Goal: Transaction & Acquisition: Book appointment/travel/reservation

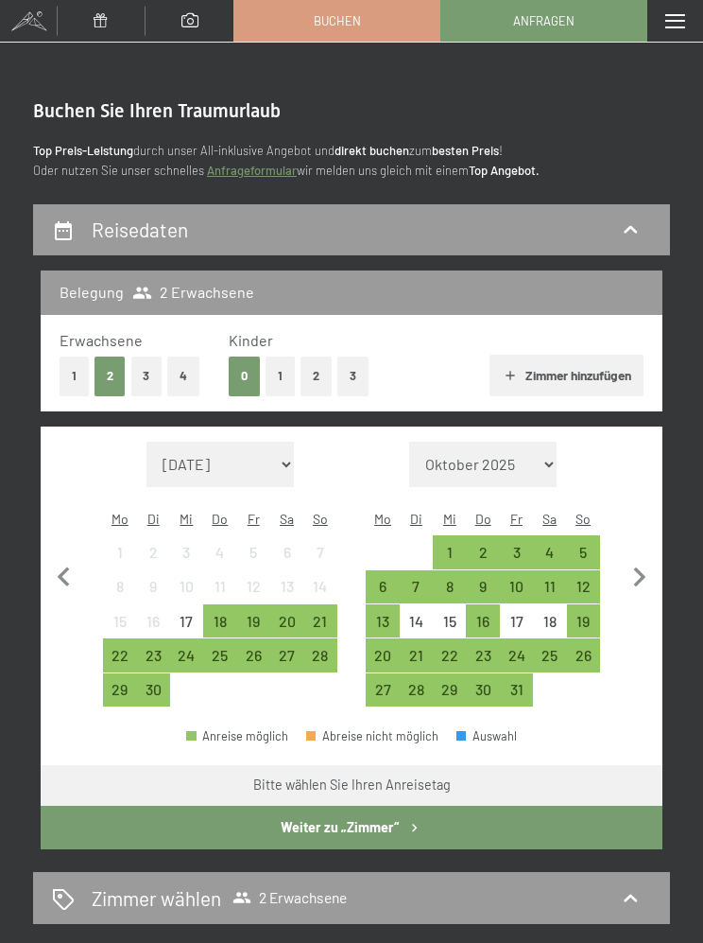
click at [635, 573] on icon "button" at bounding box center [640, 577] width 12 height 20
select select "[DATE]"
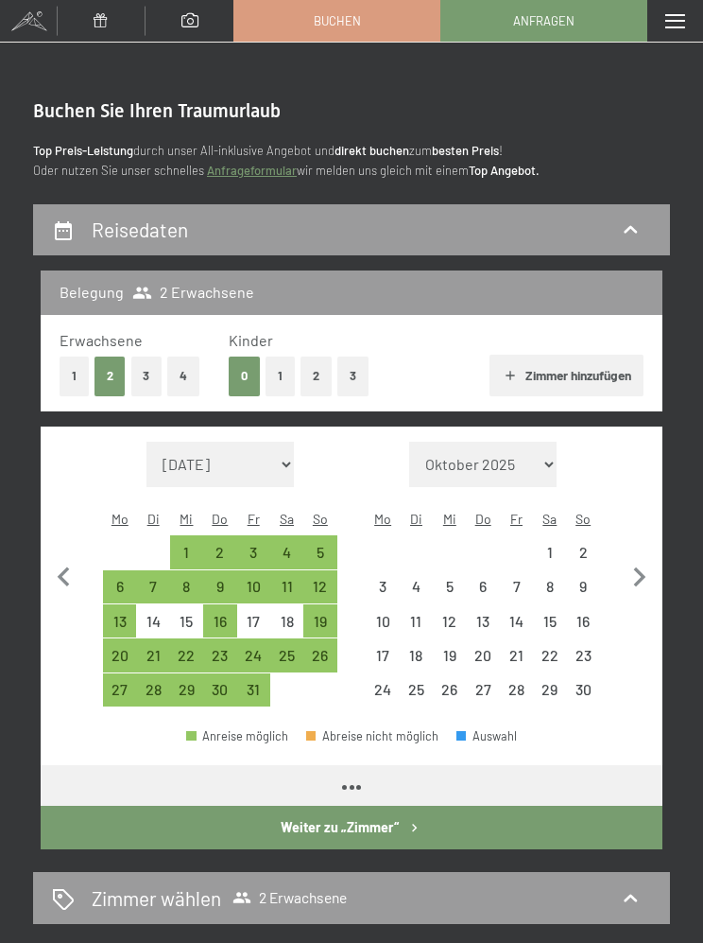
select select "[DATE]"
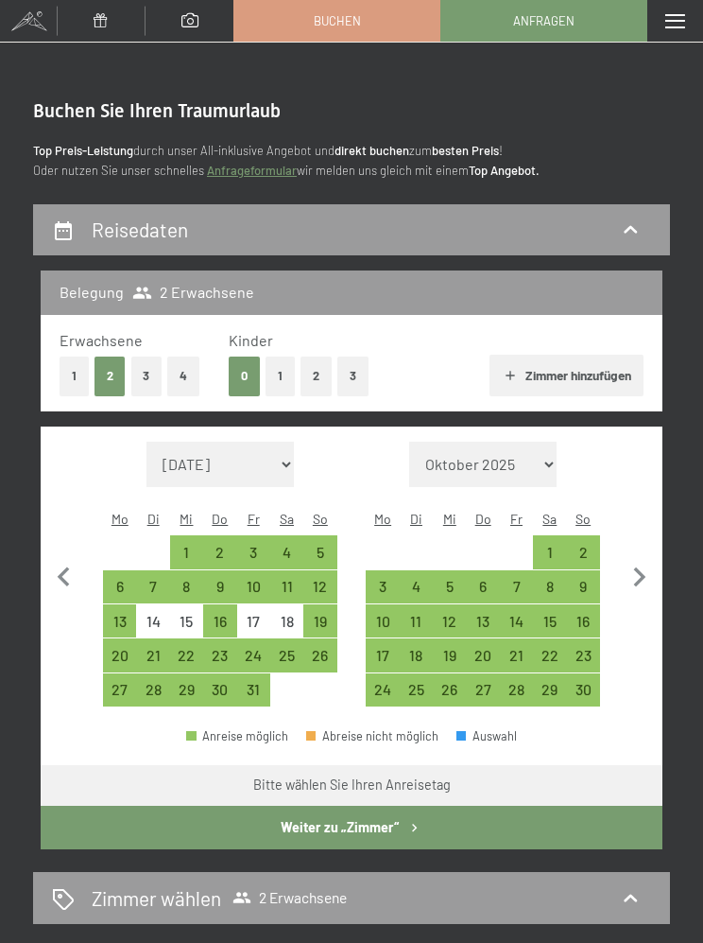
click at [589, 579] on div "9" at bounding box center [583, 593] width 29 height 29
select select "[DATE]"
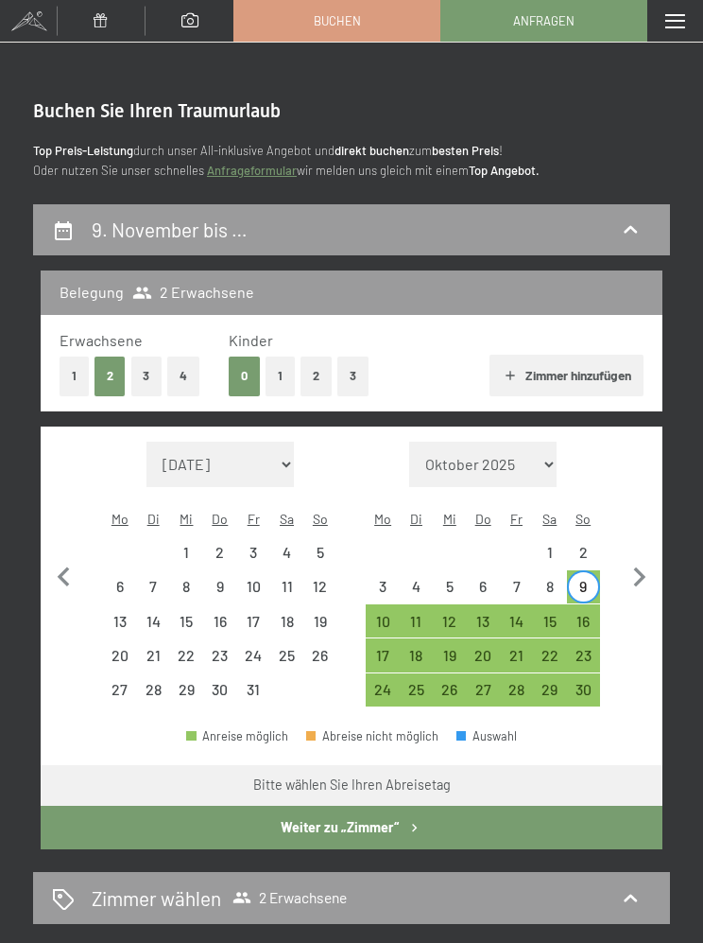
click at [492, 614] on div "13" at bounding box center [482, 628] width 29 height 29
select select "[DATE]"
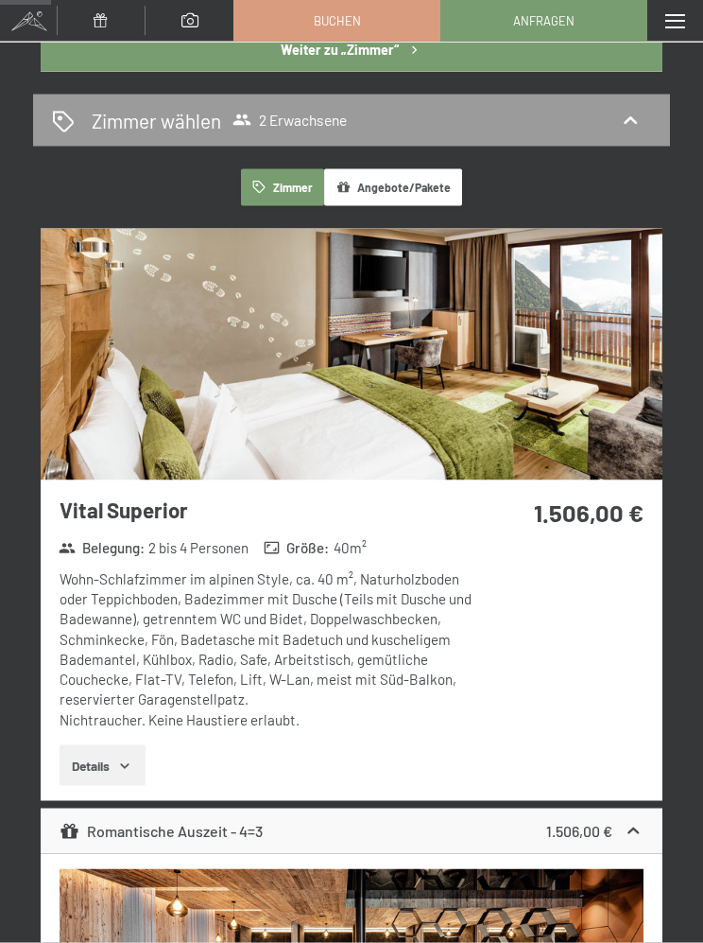
scroll to position [729, 0]
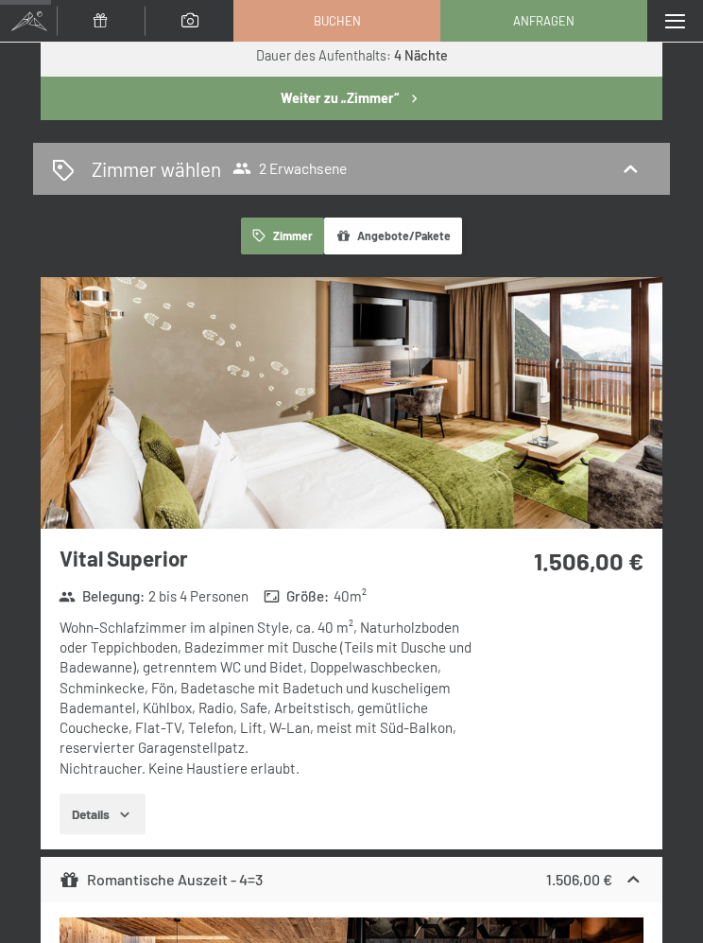
select select "[DATE]"
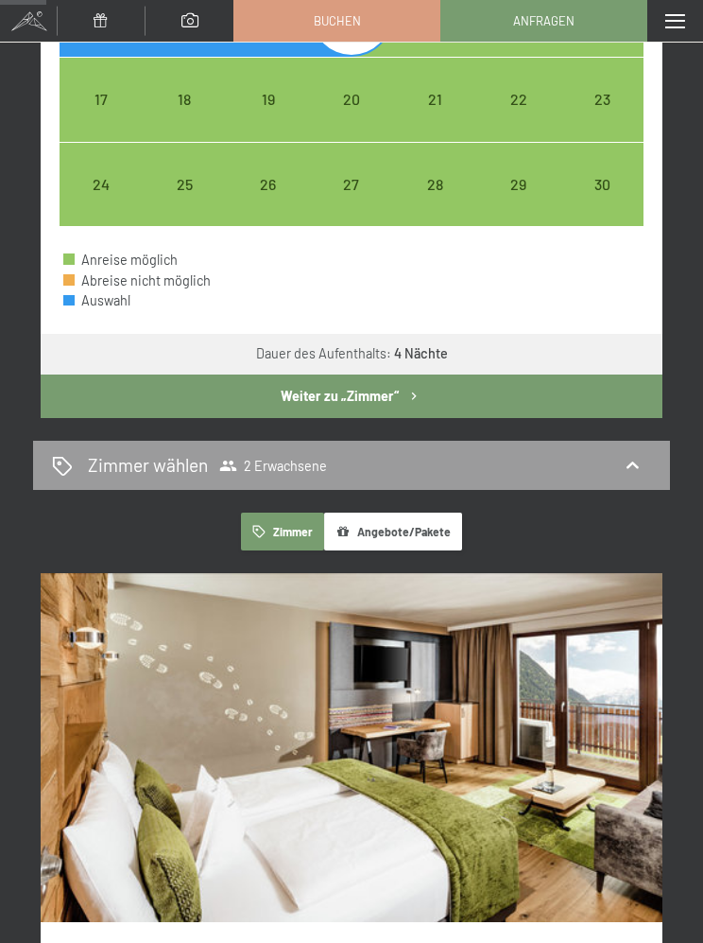
select select "[DATE]"
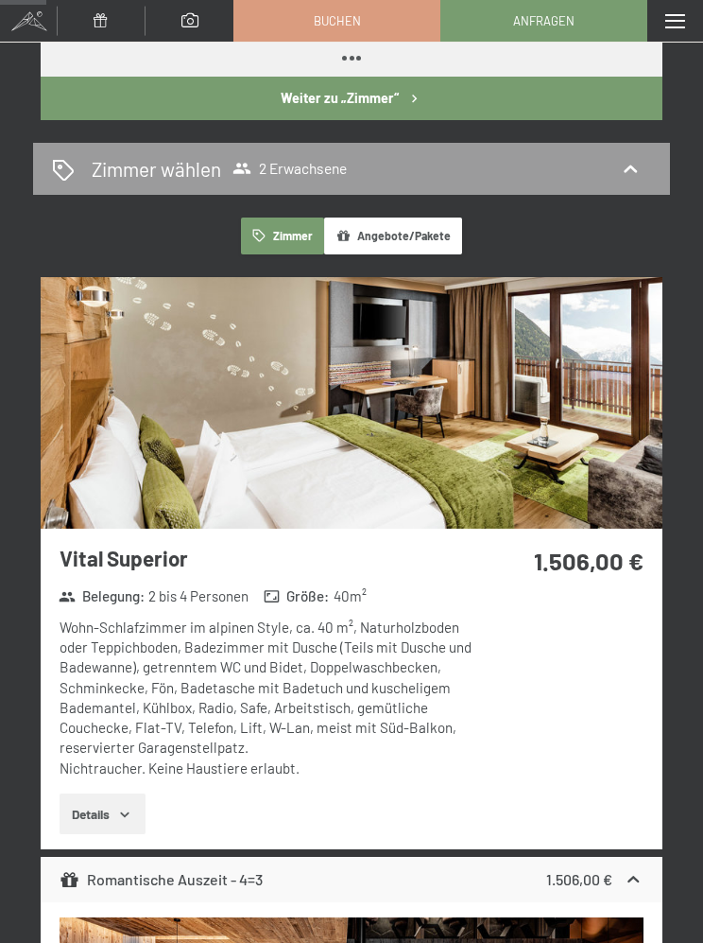
scroll to position [803, 0]
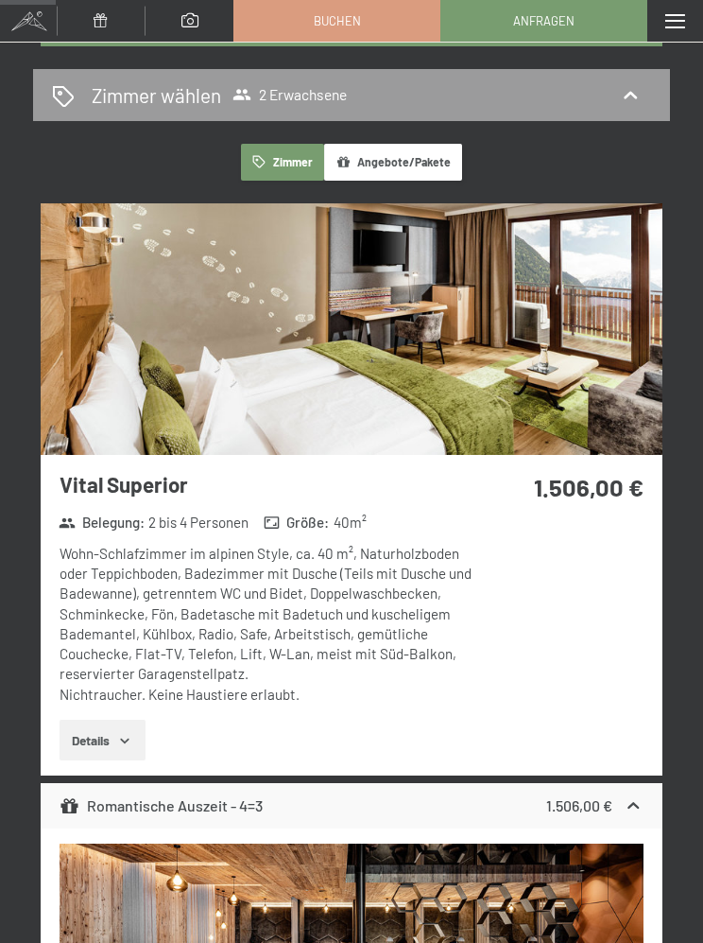
select select "[DATE]"
